Goal: Information Seeking & Learning: Understand process/instructions

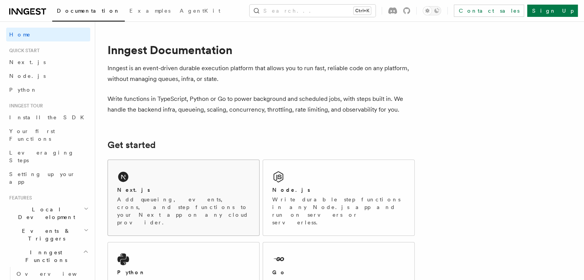
click at [168, 179] on div "Next.js Add queueing, events, crons, and step functions to your Next app on any…" at bounding box center [183, 198] width 151 height 76
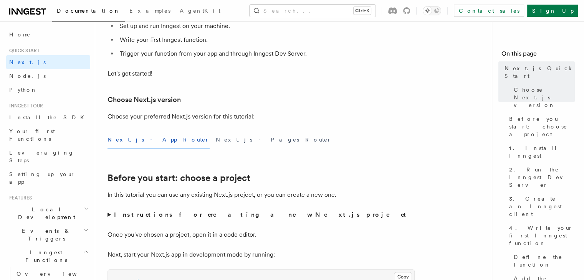
scroll to position [122, 0]
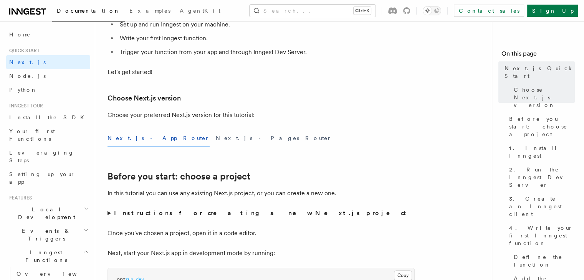
click at [136, 137] on button "Next.js - App Router" at bounding box center [159, 138] width 102 height 17
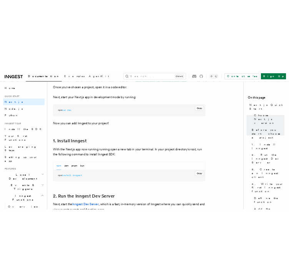
scroll to position [326, 0]
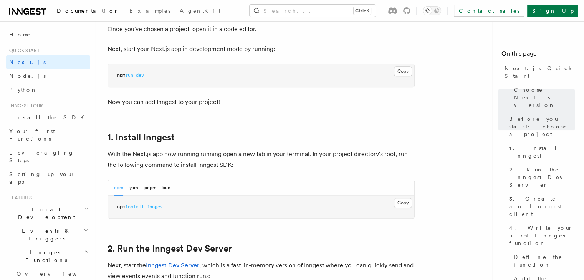
click at [402, 204] on button "Copy Copied" at bounding box center [403, 203] width 18 height 10
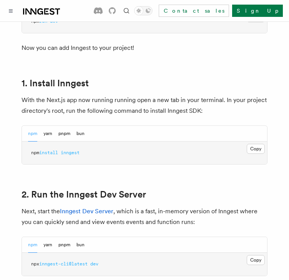
scroll to position [411, 0]
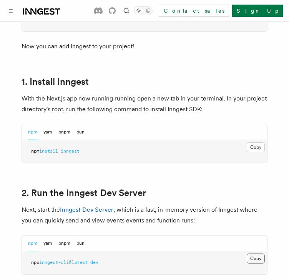
click at [257, 254] on button "Copy Copied" at bounding box center [256, 259] width 18 height 10
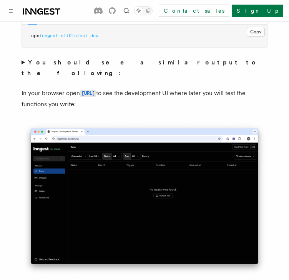
scroll to position [640, 0]
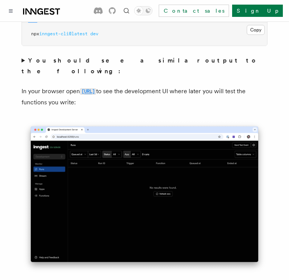
click at [96, 88] on code "[URL]" at bounding box center [88, 91] width 16 height 7
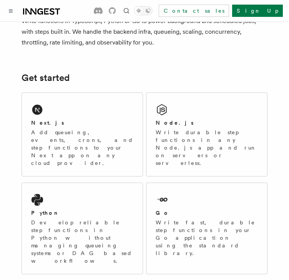
scroll to position [75, 0]
click at [68, 155] on div "Next.js Add queueing, events, crons, and step functions to your Next app on any…" at bounding box center [82, 134] width 121 height 83
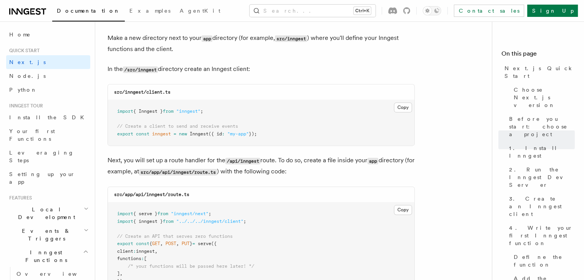
scroll to position [952, 0]
click at [288, 108] on button "Copy Copied" at bounding box center [403, 108] width 18 height 10
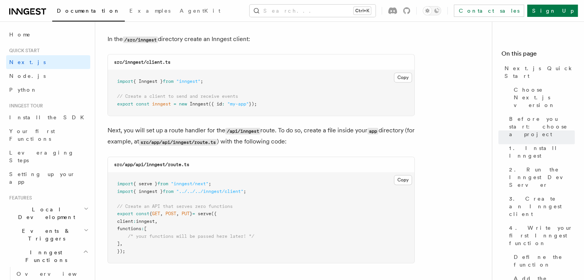
scroll to position [993, 0]
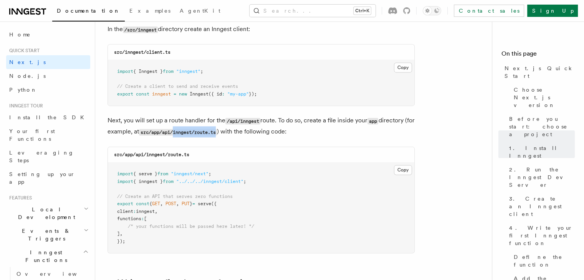
drag, startPoint x: 185, startPoint y: 134, endPoint x: 230, endPoint y: 137, distance: 45.8
click at [230, 137] on p "Next, you will set up a route handler for the /api/inngest route. To do so, cre…" at bounding box center [261, 126] width 307 height 22
copy code "inngest/route.ts"
click at [230, 137] on p "Next, you will set up a route handler for the /api/inngest route. To do so, cre…" at bounding box center [261, 126] width 307 height 22
click at [288, 171] on button "Copy Copied" at bounding box center [403, 170] width 18 height 10
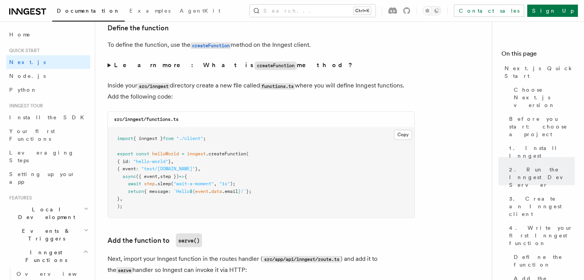
scroll to position [1314, 0]
drag, startPoint x: 264, startPoint y: 84, endPoint x: 298, endPoint y: 89, distance: 34.7
click at [288, 89] on code "functions.ts" at bounding box center [277, 85] width 35 height 7
copy code "functions.ts"
click at [280, 93] on p "Inside your src/inngest directory create a new file called functions.ts where y…" at bounding box center [261, 90] width 307 height 22
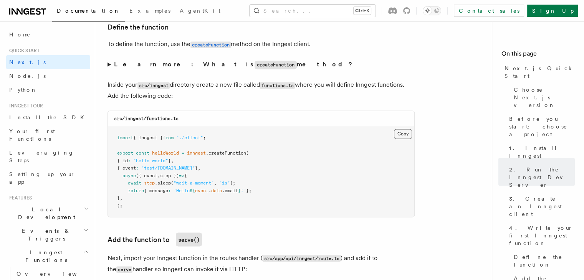
click at [288, 133] on button "Copy Copied" at bounding box center [403, 134] width 18 height 10
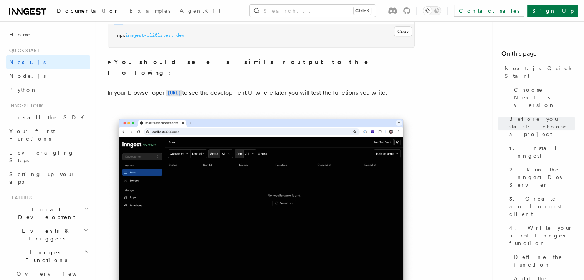
scroll to position [609, 0]
